Goal: Task Accomplishment & Management: Manage account settings

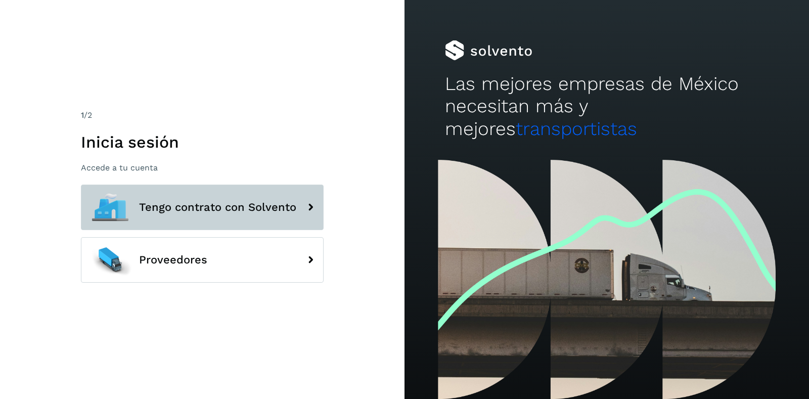
click at [206, 212] on span "Tengo contrato con Solvento" at bounding box center [217, 207] width 157 height 12
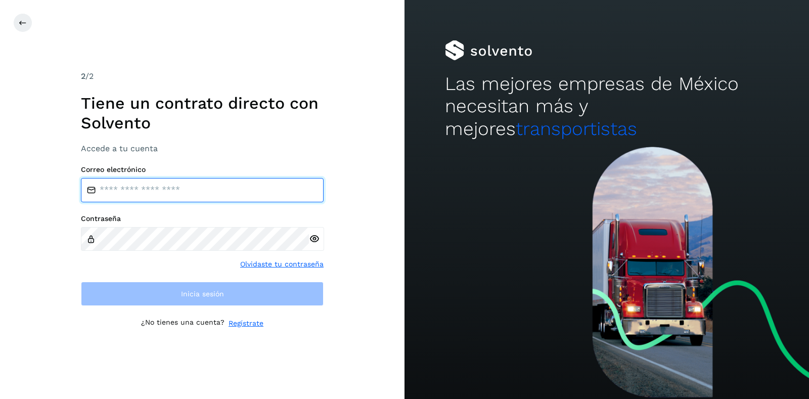
click at [169, 189] on input "email" at bounding box center [202, 190] width 243 height 24
type input "**********"
drag, startPoint x: 213, startPoint y: 197, endPoint x: 22, endPoint y: 198, distance: 191.7
click at [22, 198] on div "**********" at bounding box center [202, 199] width 405 height 399
click at [126, 195] on input "email" at bounding box center [202, 190] width 243 height 24
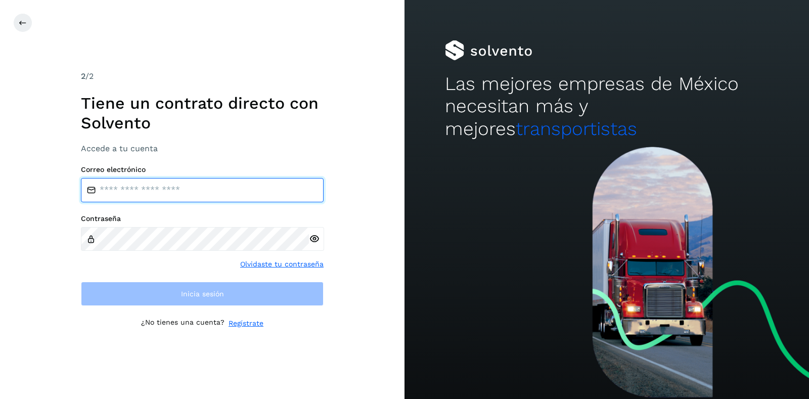
type input "**********"
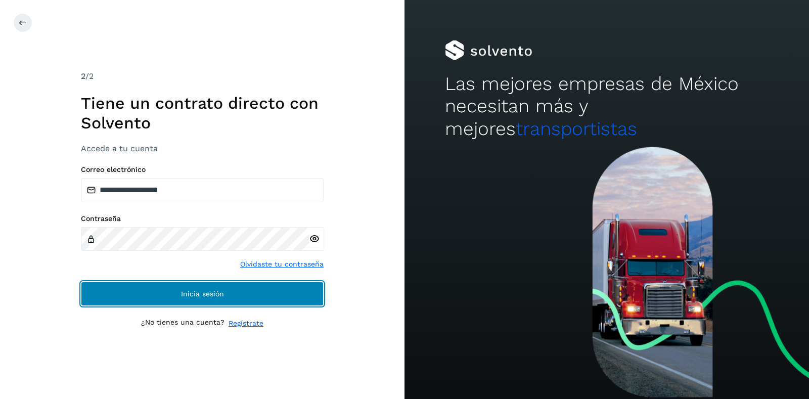
click at [179, 294] on button "Inicia sesión" at bounding box center [202, 294] width 243 height 24
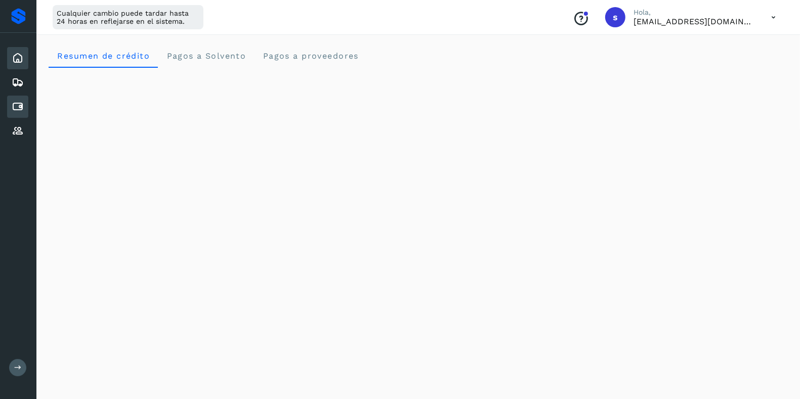
click at [17, 107] on icon at bounding box center [18, 107] width 12 height 12
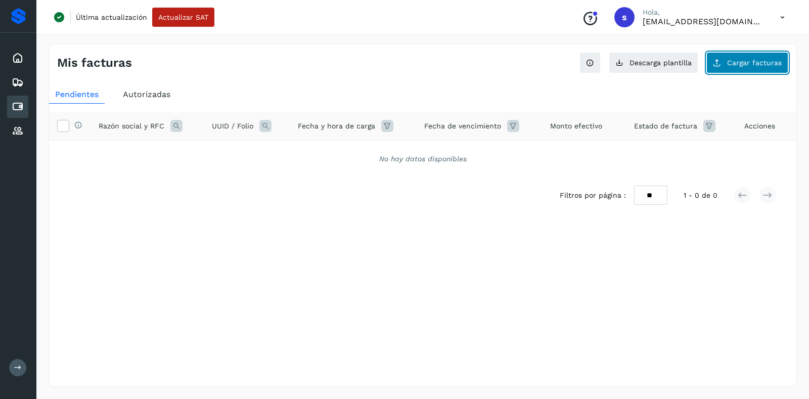
click at [751, 66] on button "Cargar facturas" at bounding box center [747, 62] width 82 height 21
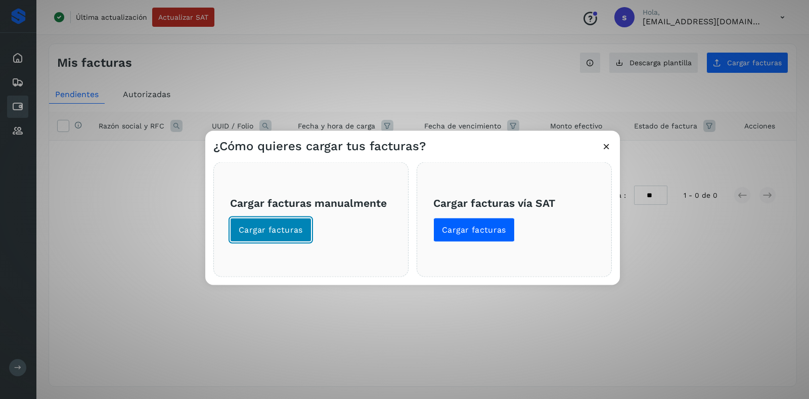
click at [283, 227] on span "Cargar facturas" at bounding box center [271, 229] width 64 height 11
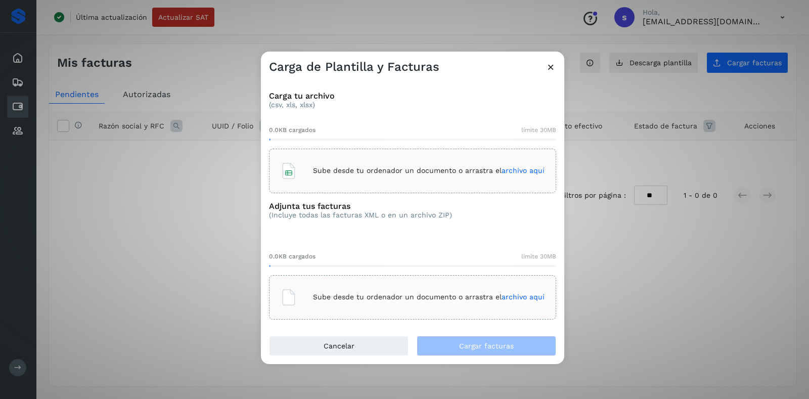
click at [349, 163] on div "Sube desde tu ordenador un documento o arrastra el archivo aquí" at bounding box center [413, 170] width 264 height 27
click at [389, 299] on p "Sube desde tu ordenador un documento o arrastra el archivo aquí" at bounding box center [429, 297] width 232 height 9
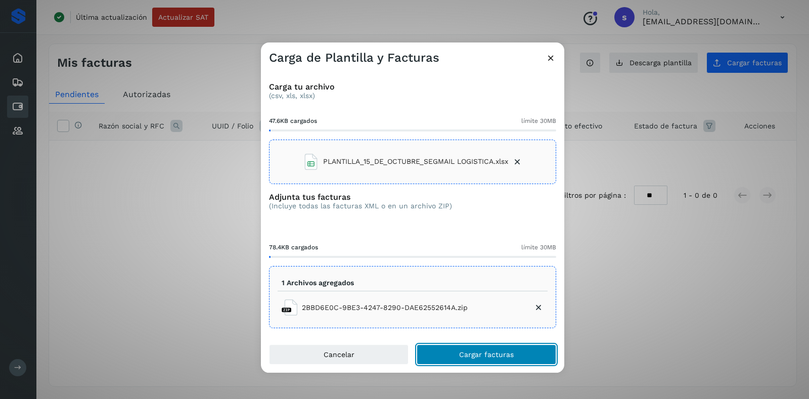
click at [490, 359] on button "Cargar facturas" at bounding box center [487, 354] width 140 height 20
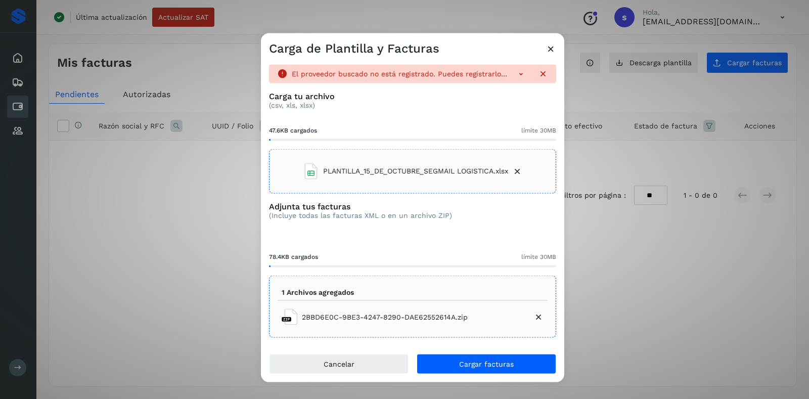
click at [513, 77] on div at bounding box center [528, 73] width 40 height 10
click at [522, 74] on icon at bounding box center [521, 73] width 10 height 10
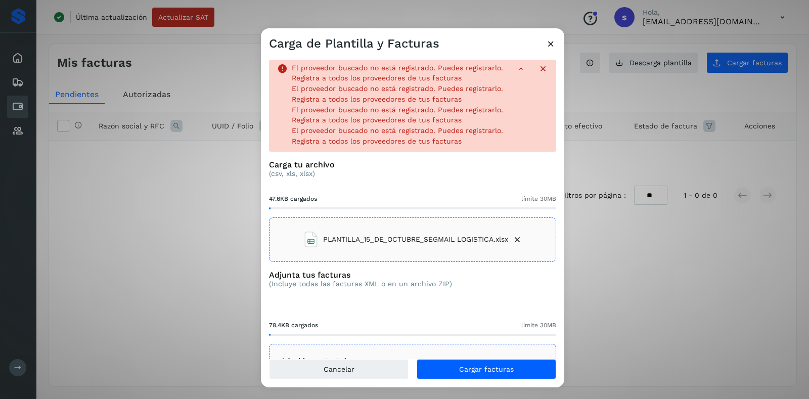
click at [512, 304] on div "Adjunta tus facturas (Incluye todas las facturas XML o en un archivo ZIP)" at bounding box center [412, 287] width 287 height 34
click at [551, 41] on icon at bounding box center [551, 43] width 11 height 11
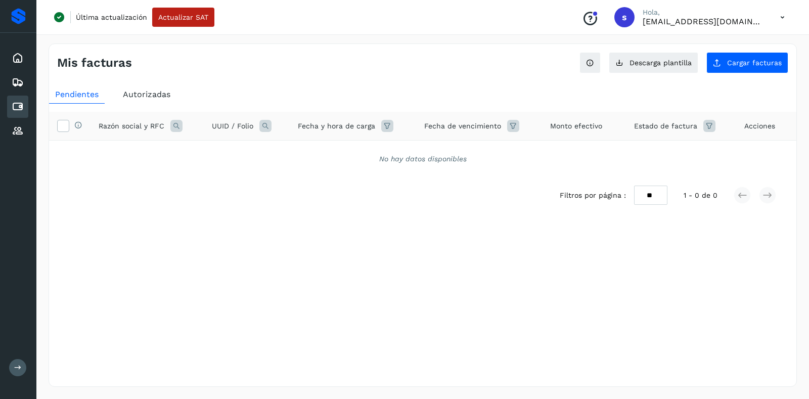
click at [781, 19] on icon at bounding box center [782, 17] width 21 height 21
click at [723, 69] on div "Cerrar sesión" at bounding box center [732, 65] width 120 height 19
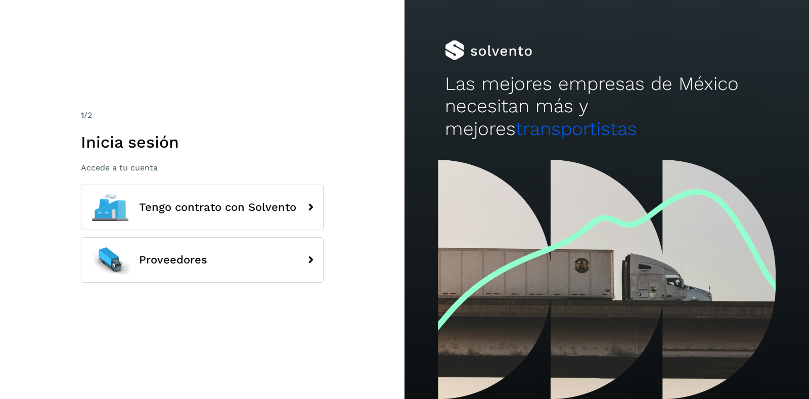
click at [222, 212] on span "Tengo contrato con Solvento" at bounding box center [217, 207] width 157 height 12
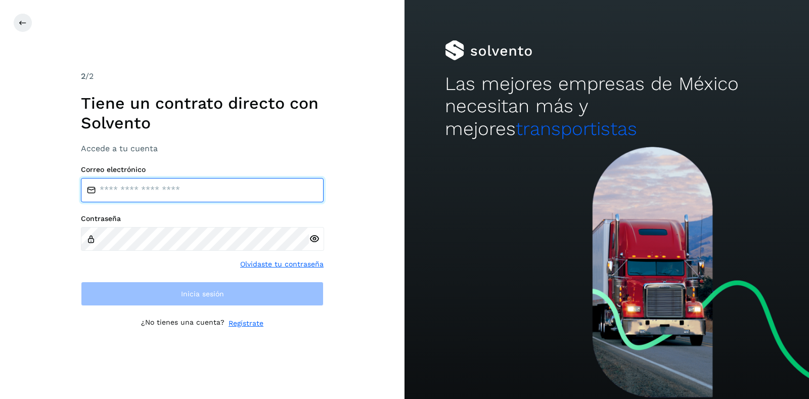
click at [165, 194] on input "email" at bounding box center [202, 190] width 243 height 24
type input "**********"
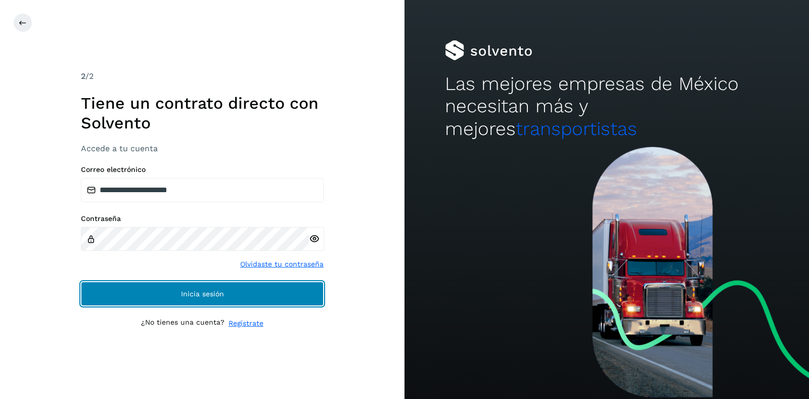
click at [152, 288] on button "Inicia sesión" at bounding box center [202, 294] width 243 height 24
